Goal: Task Accomplishment & Management: Manage account settings

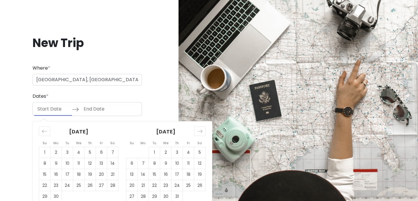
scroll to position [8, 0]
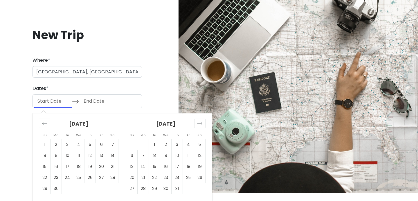
click at [105, 31] on h1 "New Trip" at bounding box center [88, 35] width 110 height 15
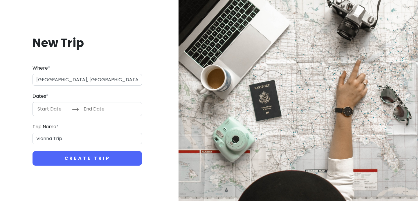
scroll to position [0, 0]
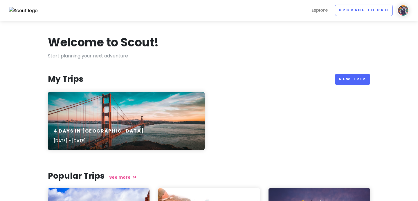
scroll to position [1, 0]
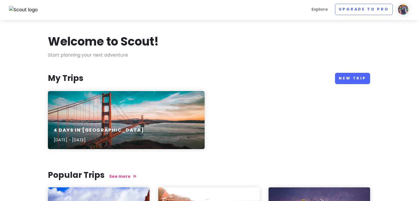
click at [406, 10] on img at bounding box center [404, 10] width 12 height 12
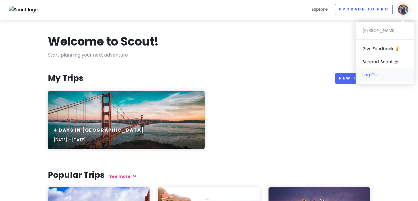
click at [385, 76] on link "Log Out" at bounding box center [385, 75] width 58 height 13
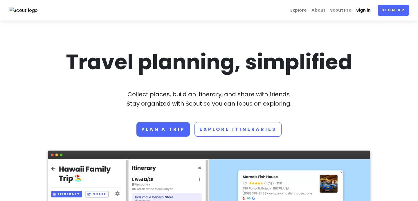
click at [365, 10] on link "Sign in" at bounding box center [363, 10] width 19 height 11
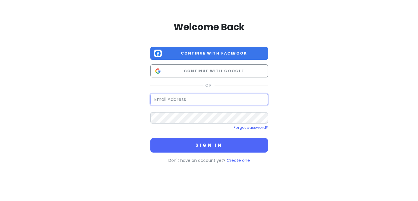
click at [216, 99] on input "email" at bounding box center [209, 100] width 118 height 12
type input "[EMAIL_ADDRESS][DOMAIN_NAME]"
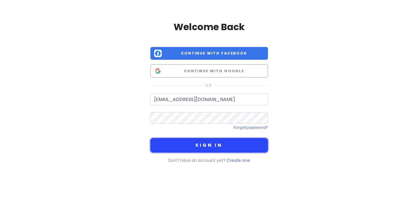
click at [216, 146] on button "Sign in" at bounding box center [209, 145] width 118 height 15
